Goal: Transaction & Acquisition: Download file/media

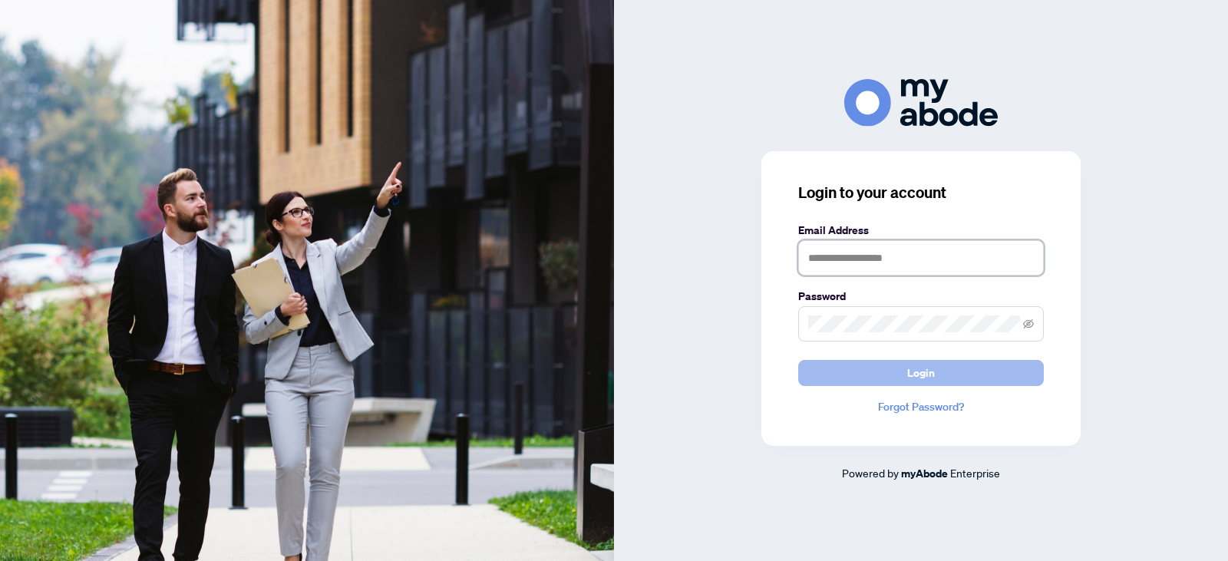
type input "**********"
click at [916, 375] on span "Login" at bounding box center [921, 373] width 28 height 25
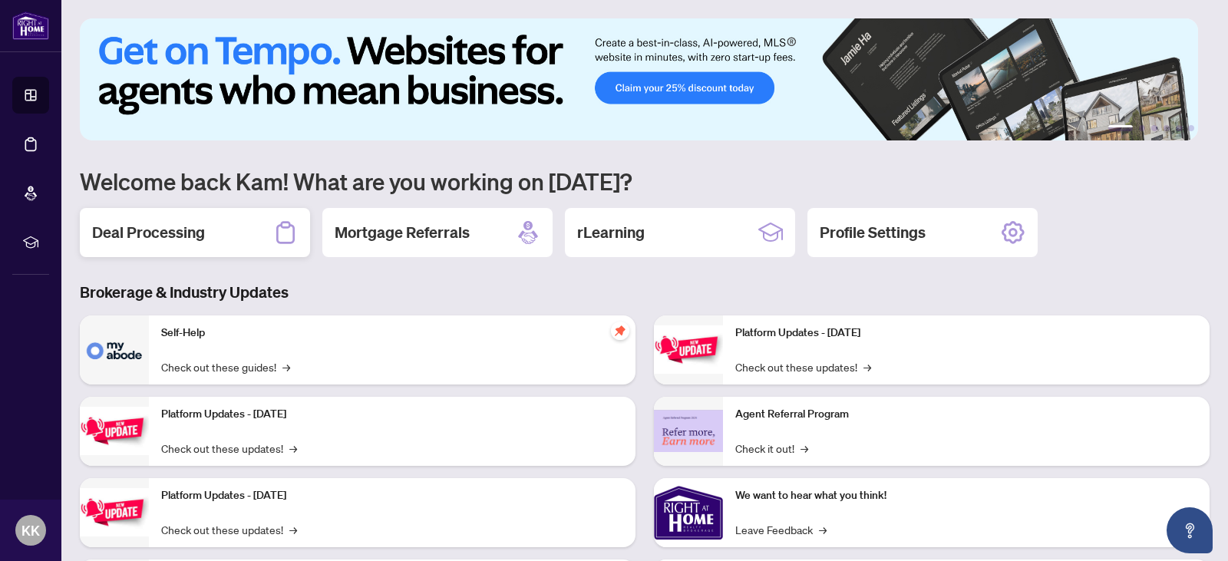
click at [225, 229] on div "Deal Processing" at bounding box center [195, 232] width 230 height 49
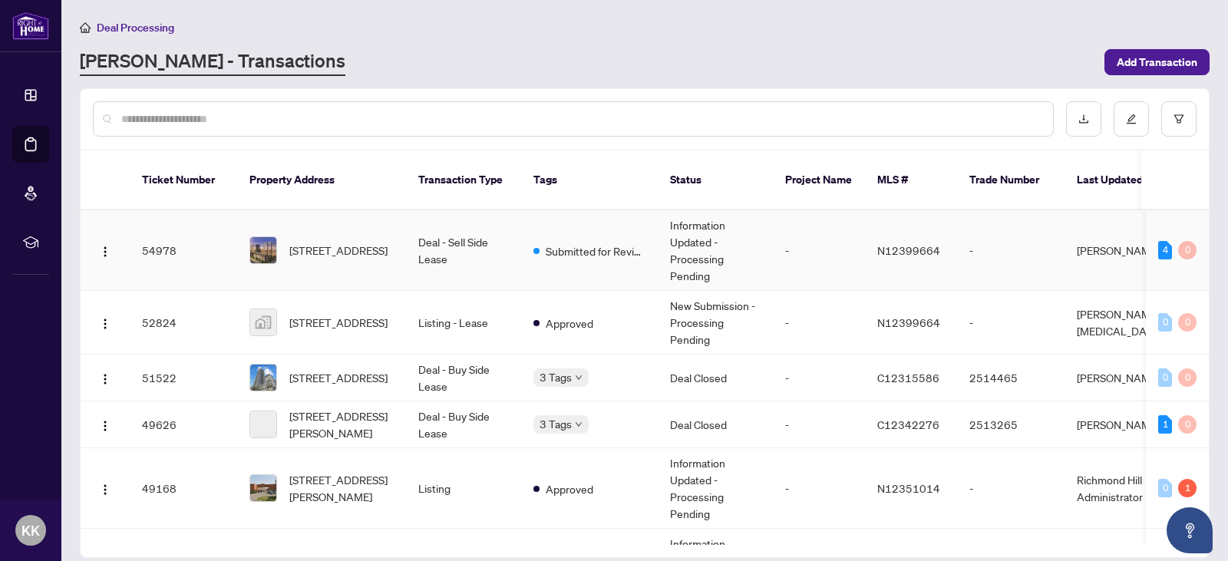
click at [519, 261] on td "Deal - Sell Side Lease" at bounding box center [463, 250] width 115 height 81
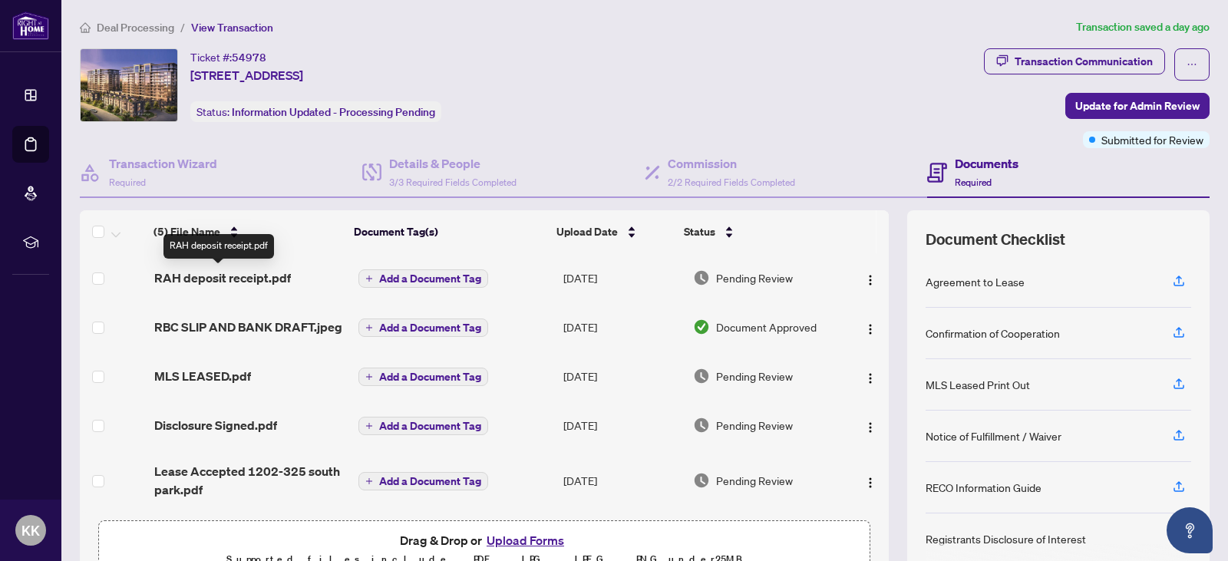
click at [262, 277] on span "RAH deposit receipt.pdf" at bounding box center [222, 278] width 137 height 18
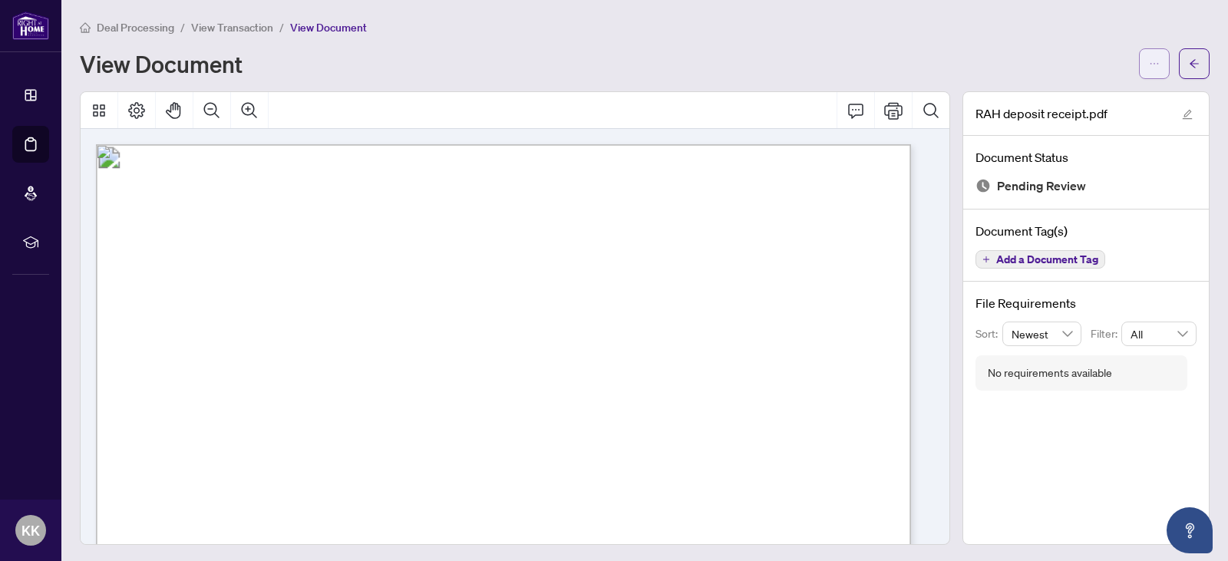
click at [1158, 70] on button "button" at bounding box center [1154, 63] width 31 height 31
click at [1082, 100] on span "Download" at bounding box center [1087, 97] width 117 height 17
